Goal: Navigation & Orientation: Find specific page/section

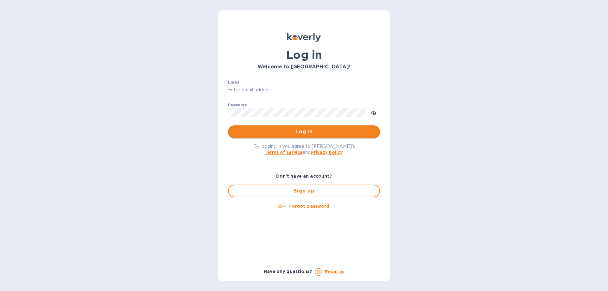
type input "[PERSON_NAME][EMAIL_ADDRESS][PERSON_NAME][DOMAIN_NAME]"
click at [301, 131] on span "Log in" at bounding box center [304, 132] width 142 height 8
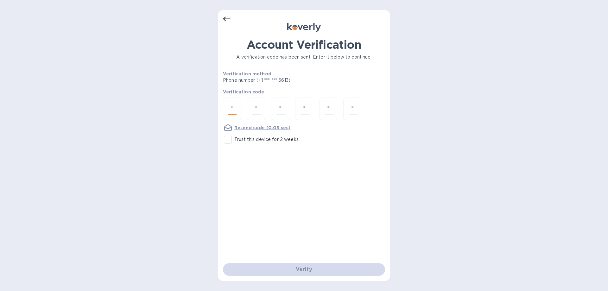
click at [230, 106] on input "number" at bounding box center [232, 109] width 8 height 12
paste input "5"
type input "5"
type input "4"
type input "9"
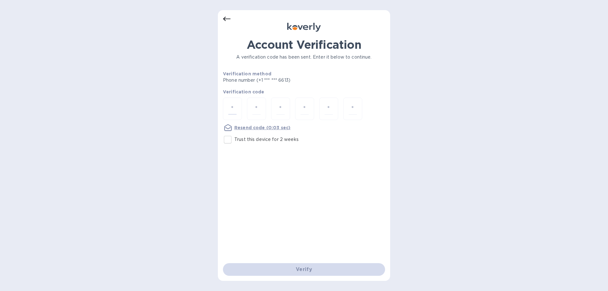
type input "5"
type input "1"
type input "8"
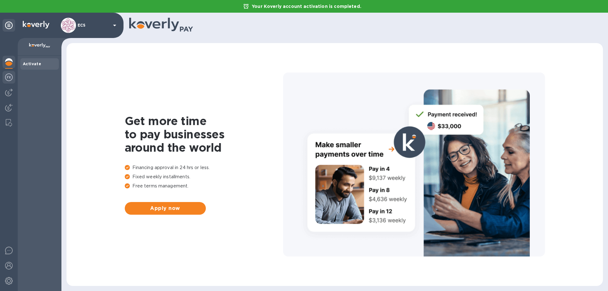
click at [11, 77] on img at bounding box center [9, 77] width 8 height 8
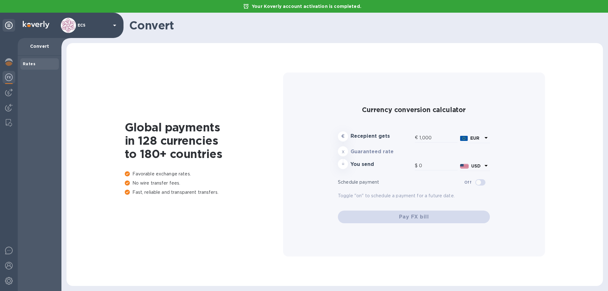
type input "1,171.34"
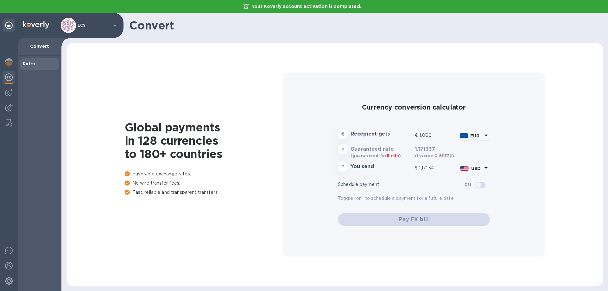
click at [483, 134] on icon at bounding box center [486, 135] width 8 height 8
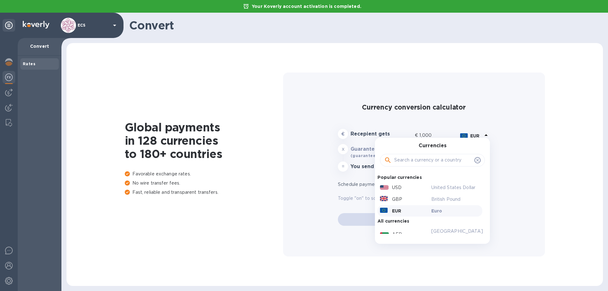
click at [418, 159] on input "text" at bounding box center [433, 159] width 78 height 9
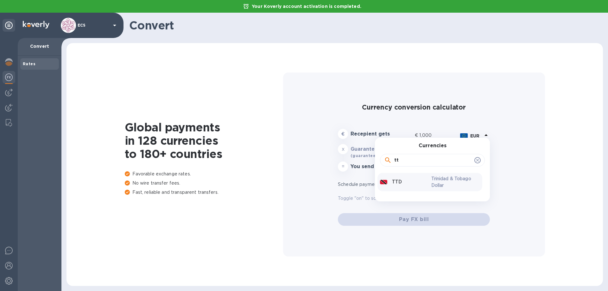
type input "tt"
click at [399, 183] on p "TTD" at bounding box center [397, 181] width 10 height 7
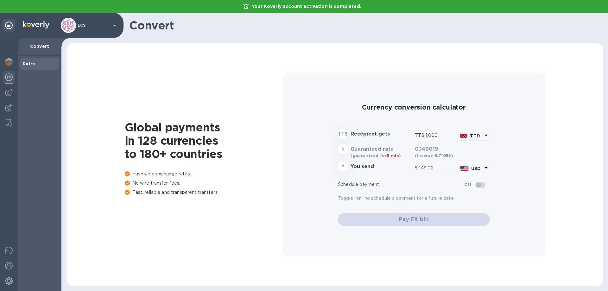
click at [486, 132] on icon at bounding box center [486, 135] width 8 height 8
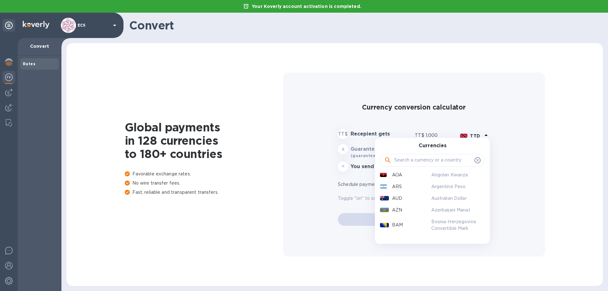
scroll to position [95, 0]
click at [493, 135] on div "Currency conversion calculator TT$ Recepient gets TT$ 1,000 TTD Currencies Popu…" at bounding box center [414, 164] width 252 height 184
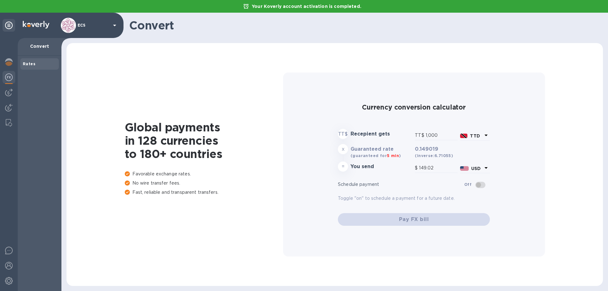
click at [482, 135] on p "TTD" at bounding box center [476, 136] width 12 height 7
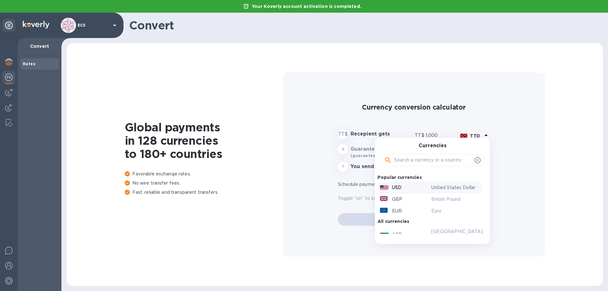
click at [395, 186] on p "USD" at bounding box center [396, 187] width 9 height 7
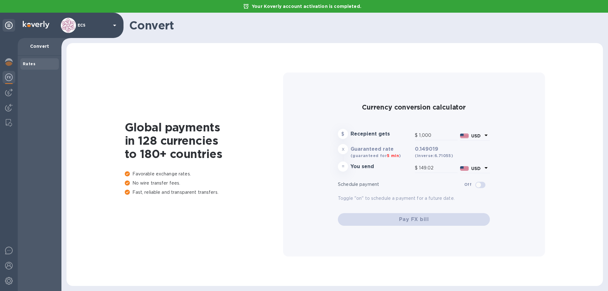
type input "1,000"
click at [486, 168] on icon at bounding box center [485, 168] width 3 height 2
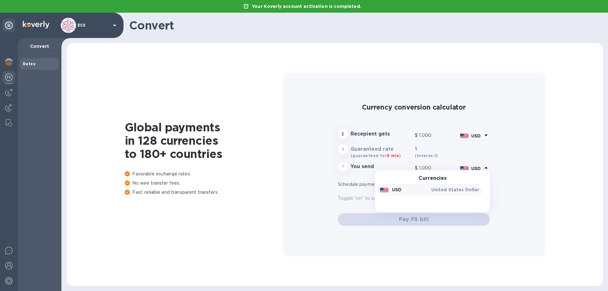
click at [421, 187] on div "USD" at bounding box center [403, 189] width 51 height 9
click at [487, 166] on icon at bounding box center [486, 168] width 8 height 8
click at [553, 172] on div "Global payments in 128 currencies to 180+ countries Favorable exchange rates. N…" at bounding box center [334, 164] width 523 height 230
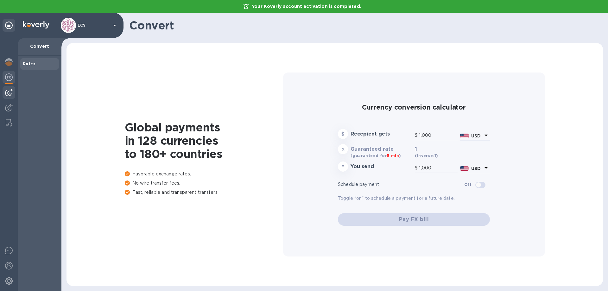
click at [9, 93] on img at bounding box center [9, 93] width 8 height 8
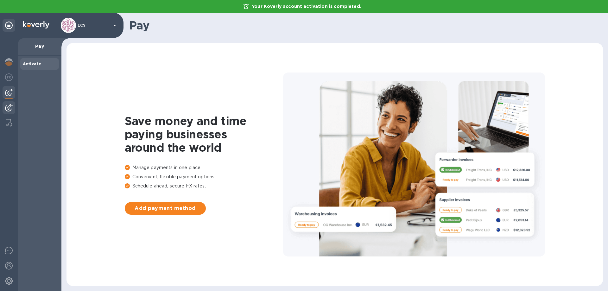
click at [9, 106] on img at bounding box center [9, 108] width 8 height 8
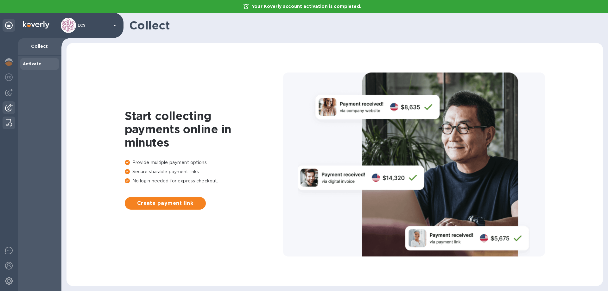
click at [10, 121] on img at bounding box center [9, 123] width 6 height 8
